Goal: Information Seeking & Learning: Learn about a topic

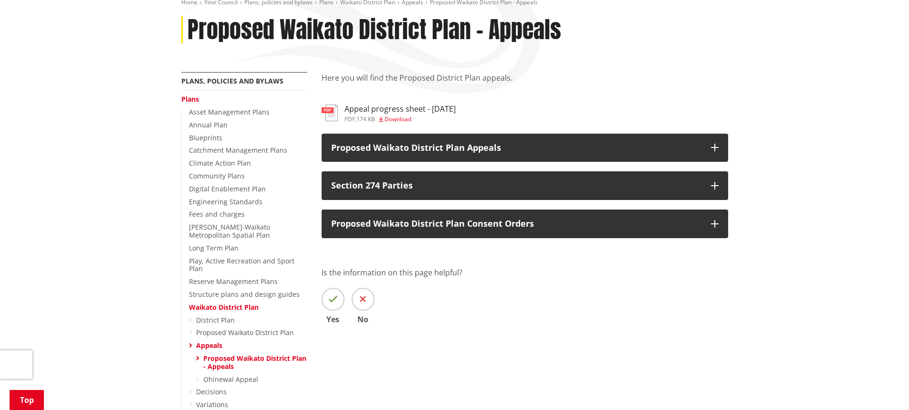
scroll to position [124, 0]
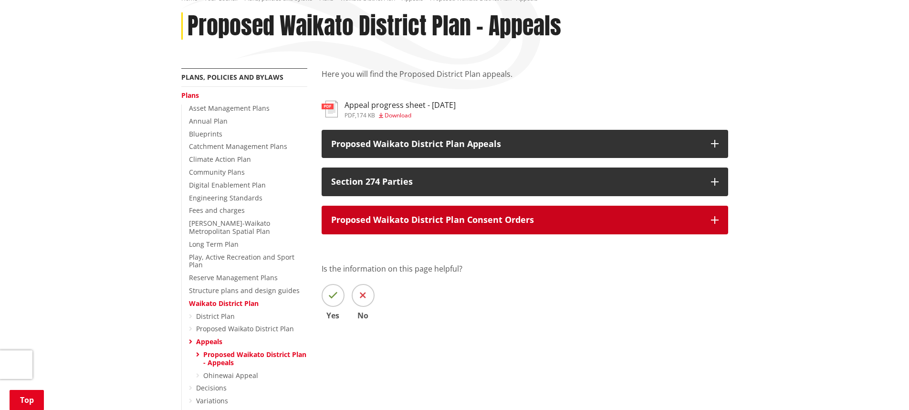
click at [709, 220] on button "Proposed Waikato District Plan Consent Orders" at bounding box center [524, 220] width 406 height 29
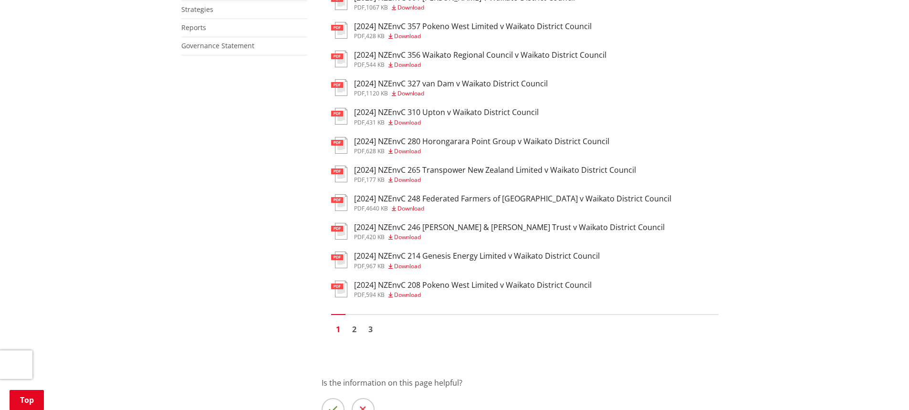
scroll to position [634, 0]
click at [353, 332] on link "2" at bounding box center [354, 328] width 14 height 14
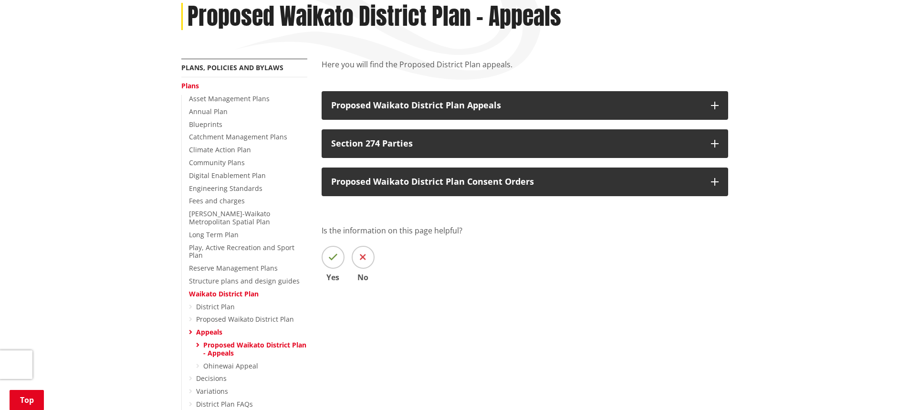
scroll to position [133, 0]
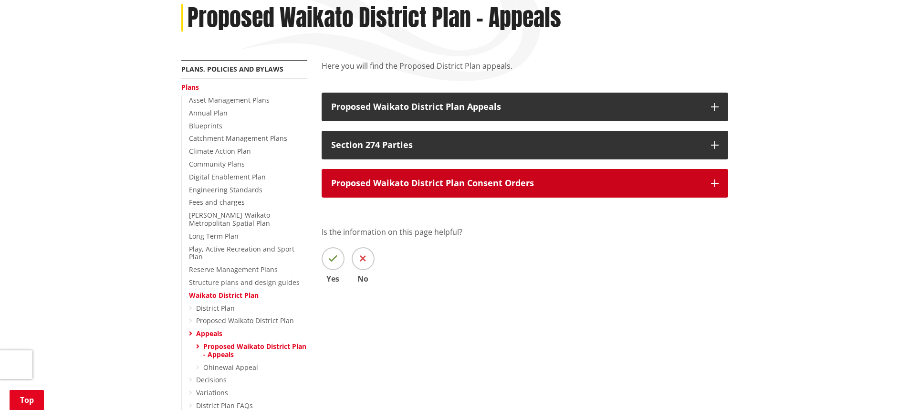
click at [717, 179] on icon "button" at bounding box center [715, 183] width 8 height 8
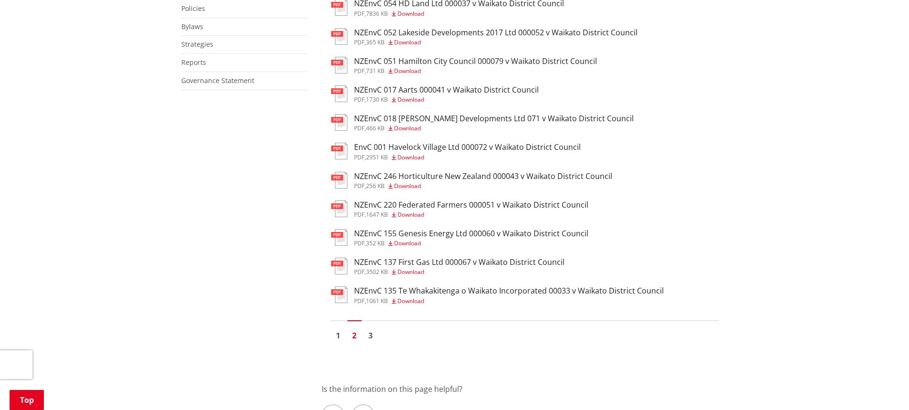
scroll to position [599, 0]
click at [371, 339] on link "3" at bounding box center [370, 335] width 14 height 14
click at [371, 334] on link "3" at bounding box center [370, 335] width 14 height 14
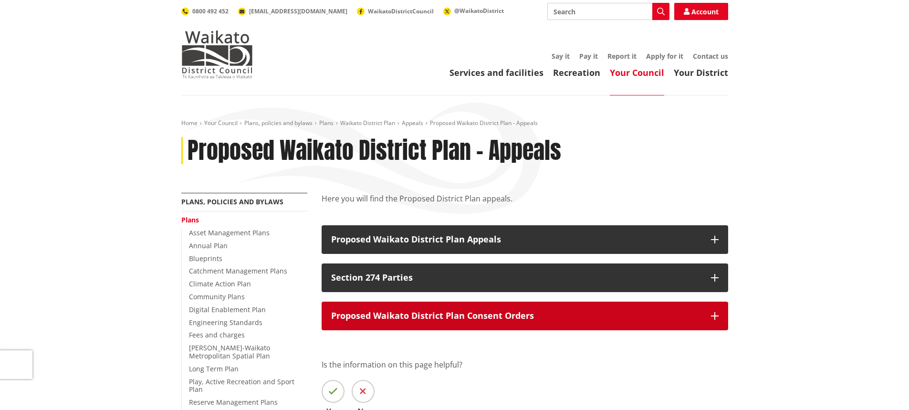
click at [714, 309] on button "Proposed Waikato District Plan Consent Orders" at bounding box center [524, 315] width 406 height 29
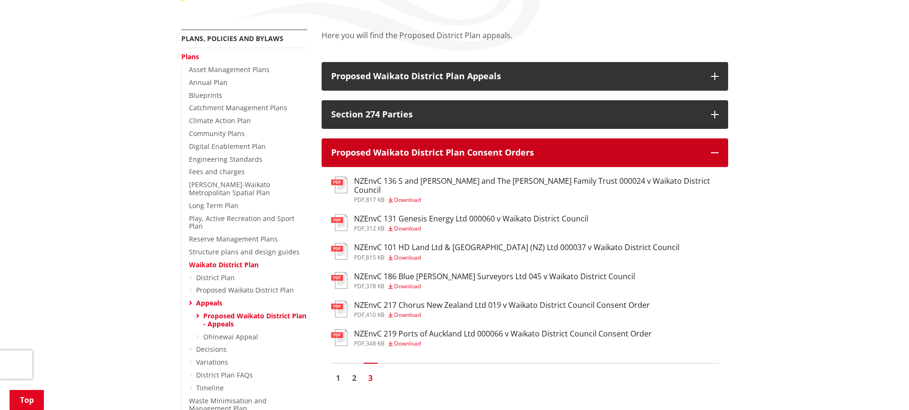
scroll to position [175, 0]
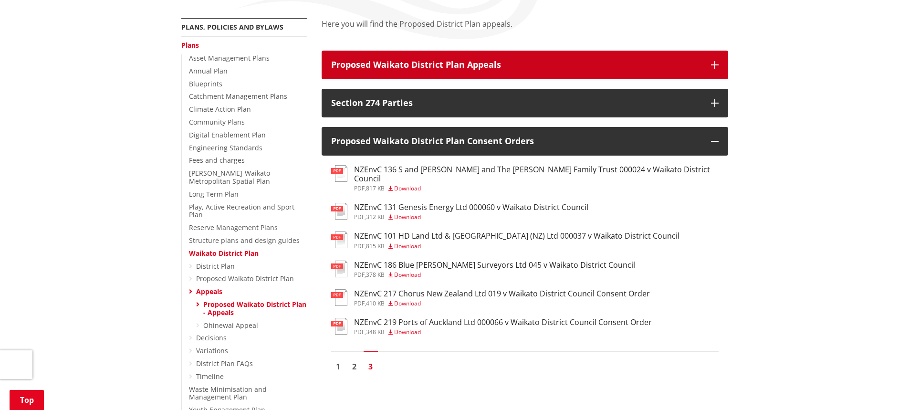
click at [714, 62] on icon "button" at bounding box center [715, 65] width 8 height 8
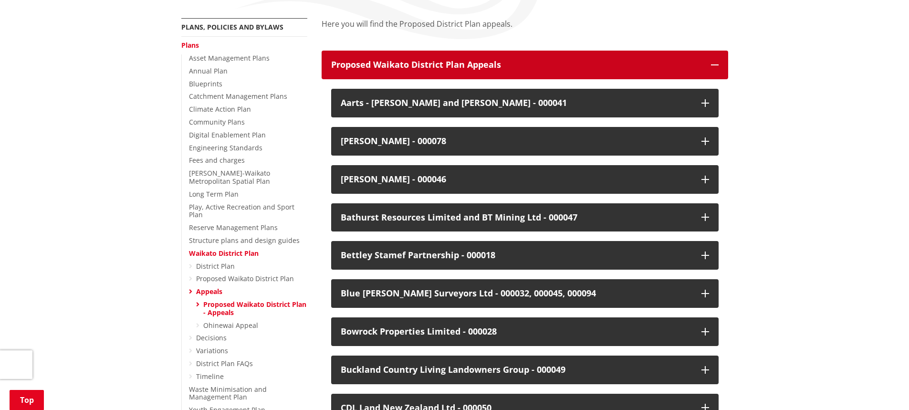
click at [714, 62] on icon "button" at bounding box center [715, 65] width 8 height 8
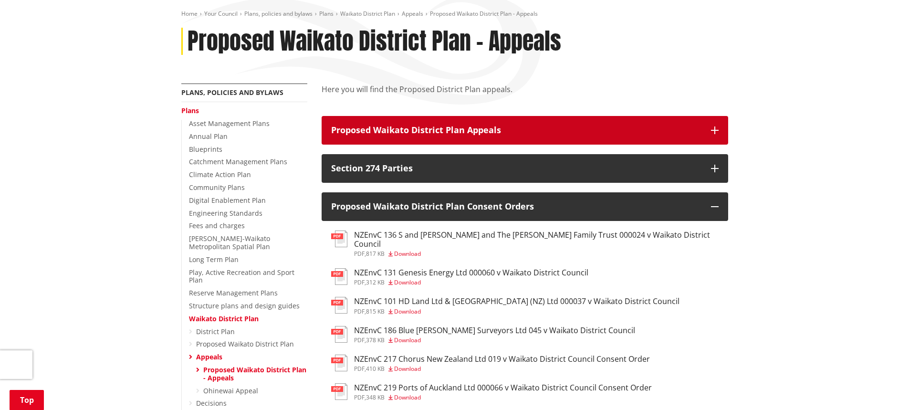
scroll to position [110, 0]
click at [712, 135] on button "Proposed Waikato District Plan Appeals" at bounding box center [524, 129] width 406 height 29
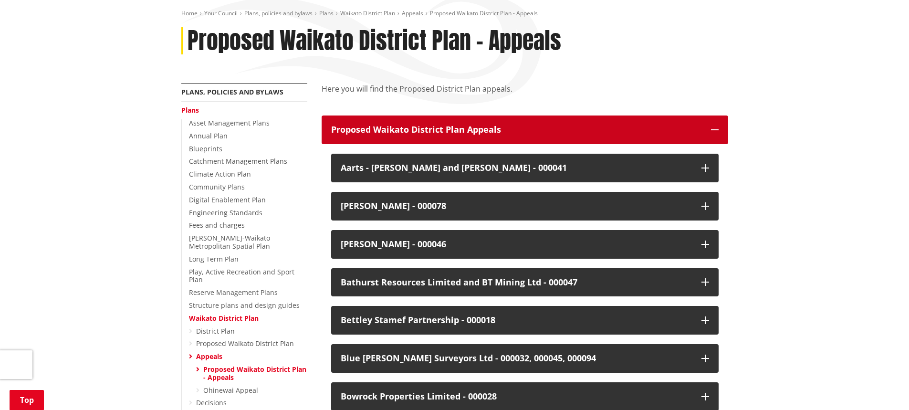
click at [712, 135] on button "Proposed Waikato District Plan Appeals" at bounding box center [524, 129] width 406 height 29
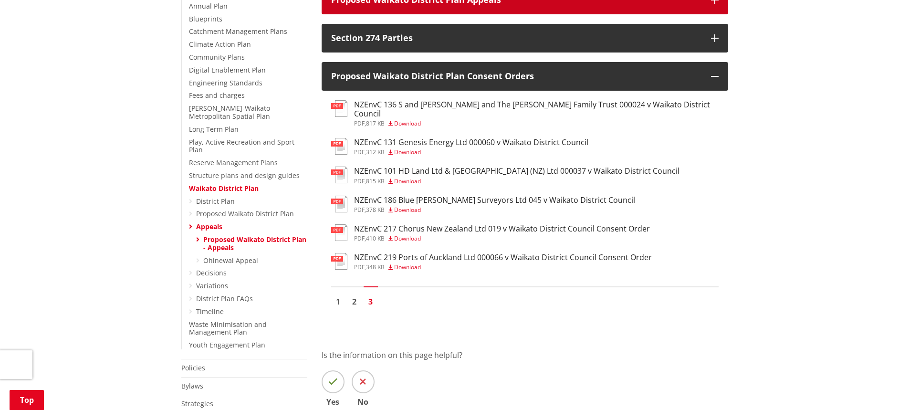
scroll to position [240, 0]
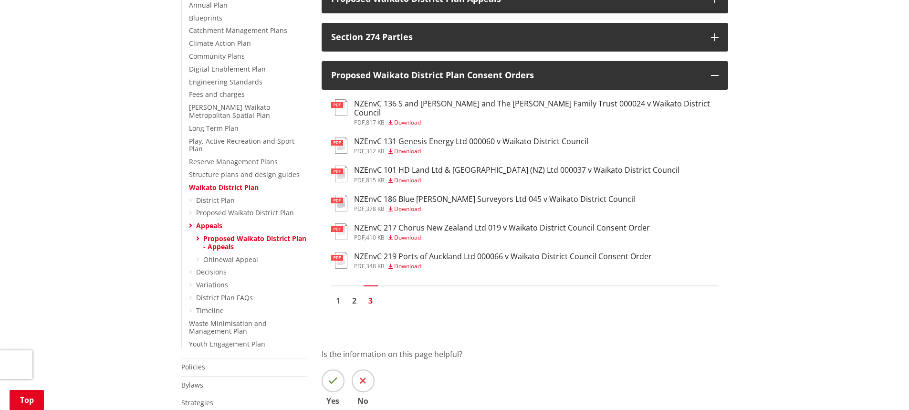
click at [212, 221] on link "Appeals" at bounding box center [209, 225] width 26 height 9
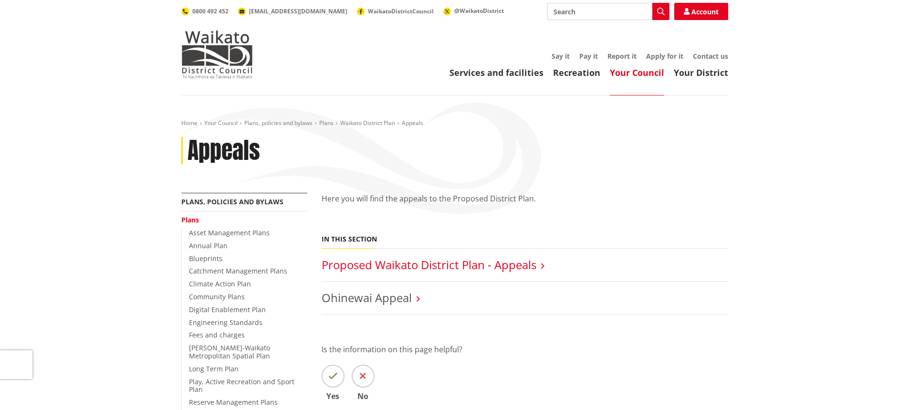
click at [483, 267] on link "Proposed Waikato District Plan - Appeals" at bounding box center [428, 265] width 215 height 16
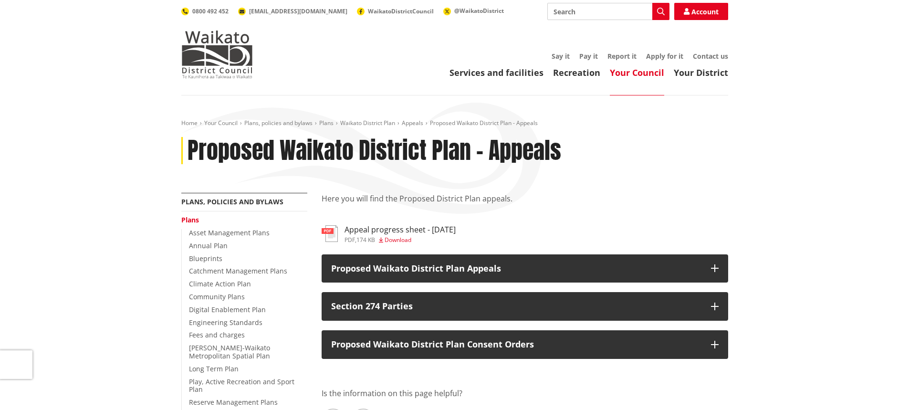
click at [411, 229] on h3 "Appeal progress sheet - [DATE]" at bounding box center [399, 229] width 111 height 9
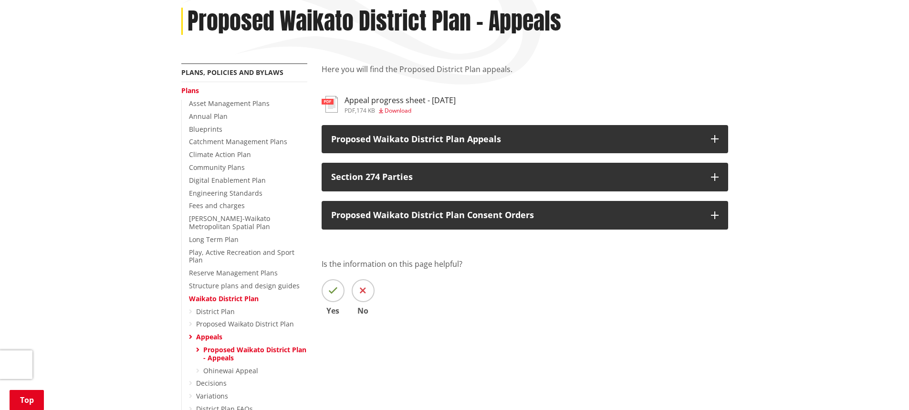
scroll to position [130, 0]
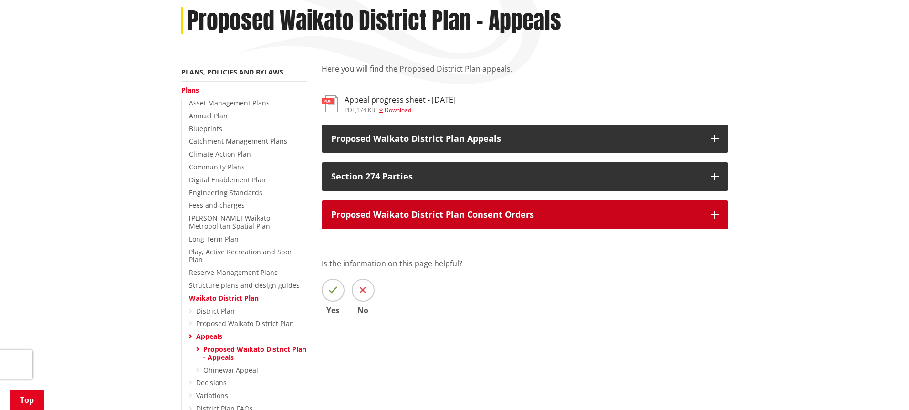
click at [716, 218] on icon "button" at bounding box center [715, 215] width 8 height 8
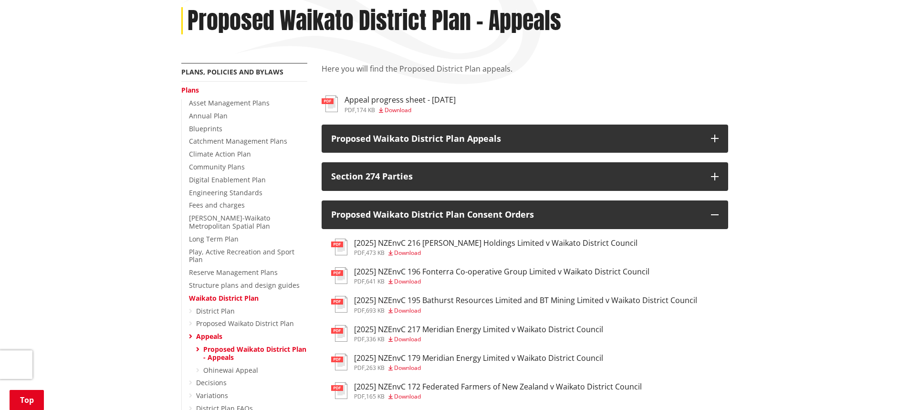
click at [608, 278] on div "[2025] NZEnvC 196 Fonterra Co-operative Group Limited v Waikato District Counci…" at bounding box center [501, 275] width 295 height 17
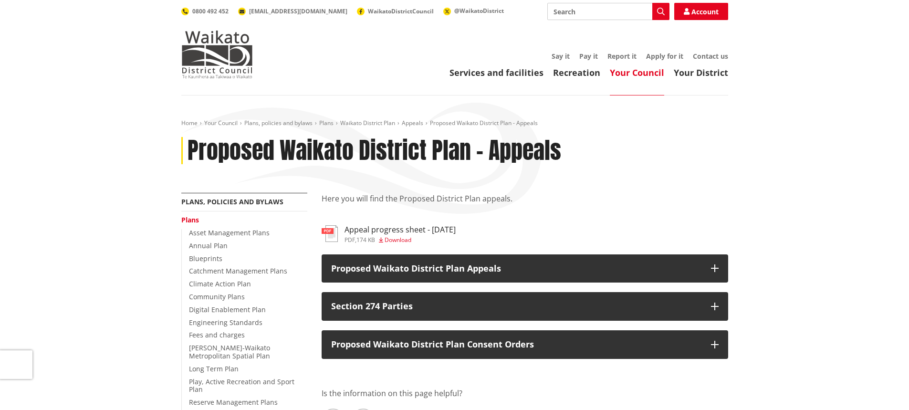
scroll to position [130, 0]
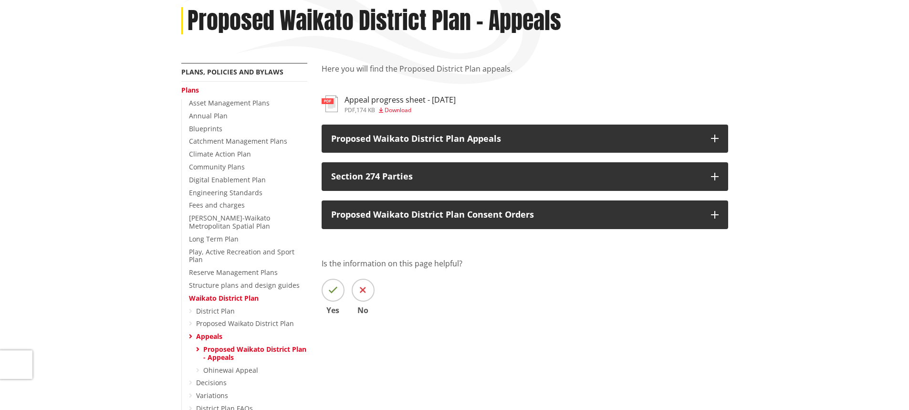
click at [455, 98] on h3 "Appeal progress sheet - [DATE]" at bounding box center [399, 99] width 111 height 9
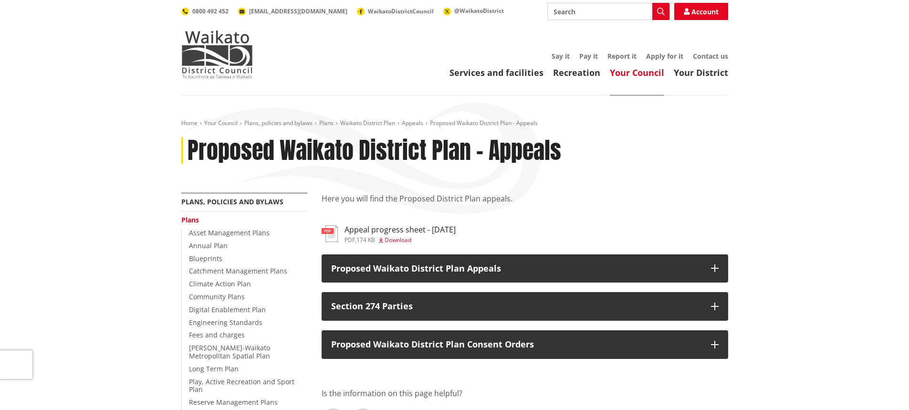
scroll to position [130, 0]
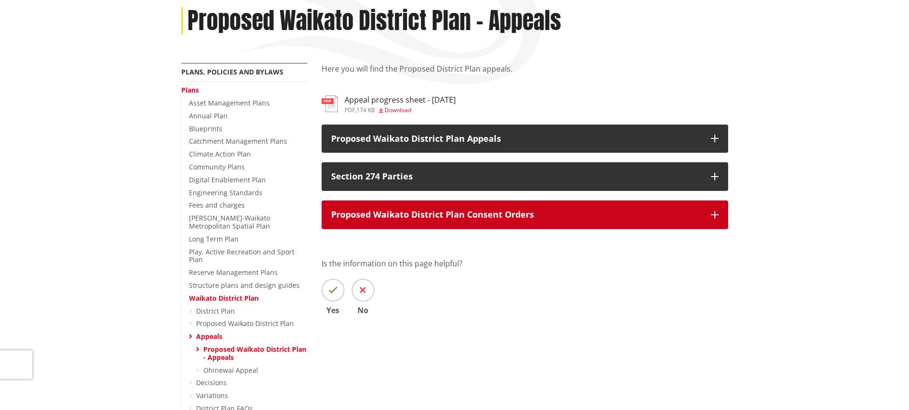
click at [717, 217] on icon "button" at bounding box center [715, 215] width 8 height 8
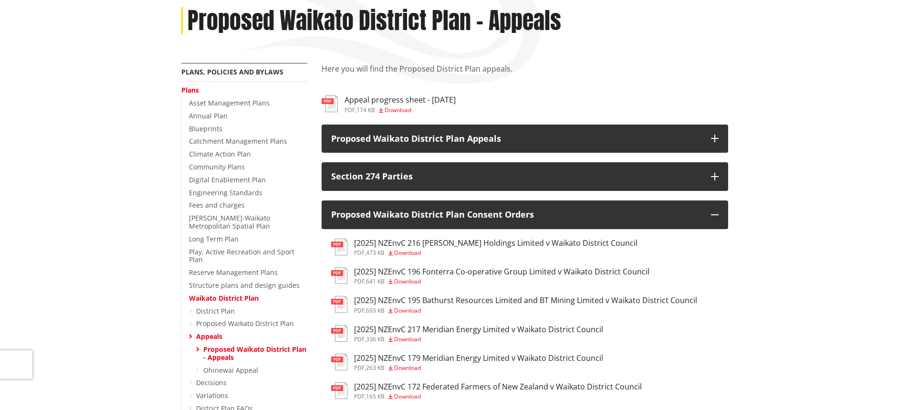
click at [594, 275] on h3 "[2025] NZEnvC 196 Fonterra Co-operative Group Limited v Waikato District Council" at bounding box center [501, 271] width 295 height 9
